Goal: Find specific page/section: Find specific page/section

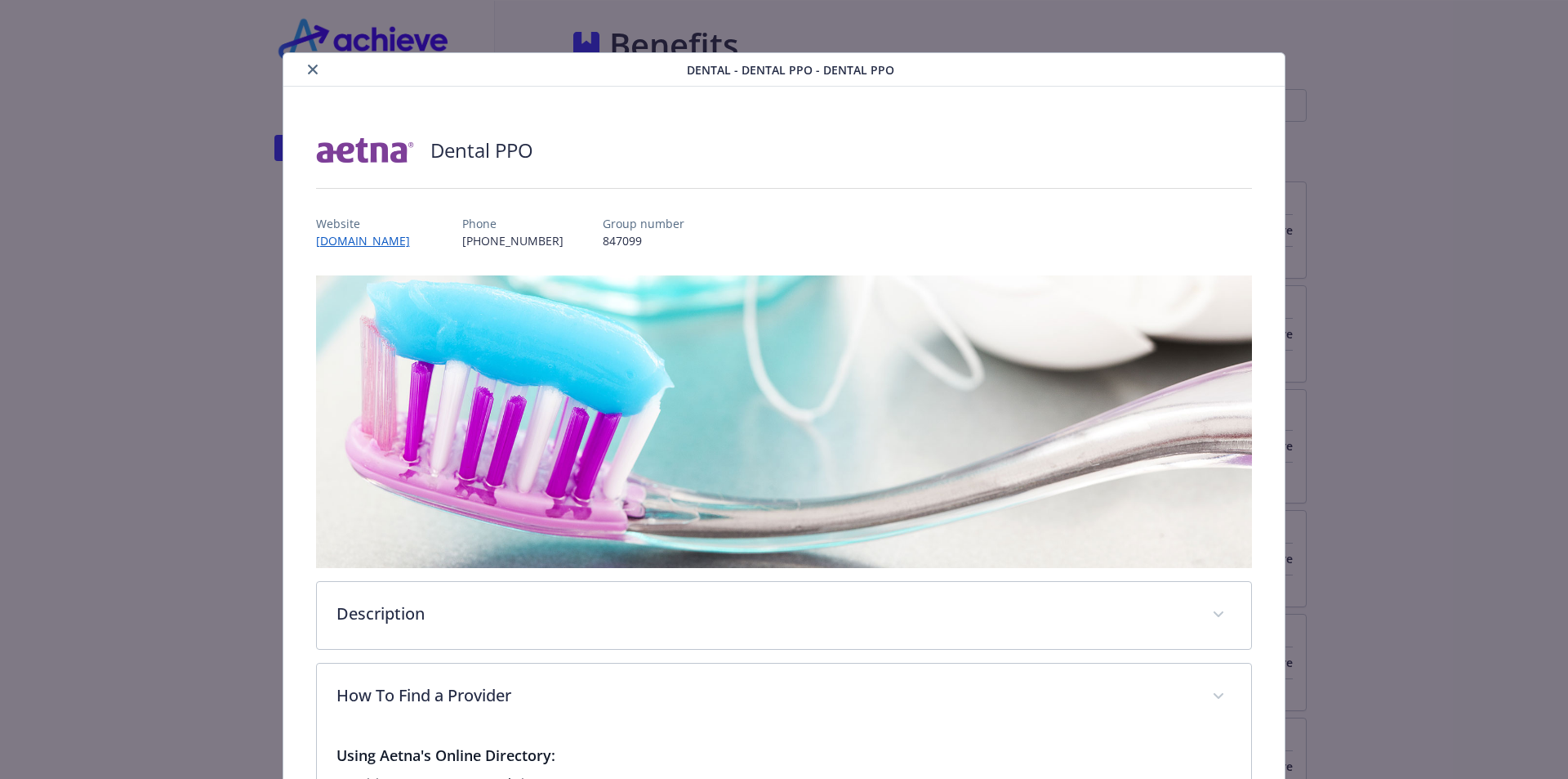
scroll to position [509, 0]
